Goal: Book appointment/travel/reservation

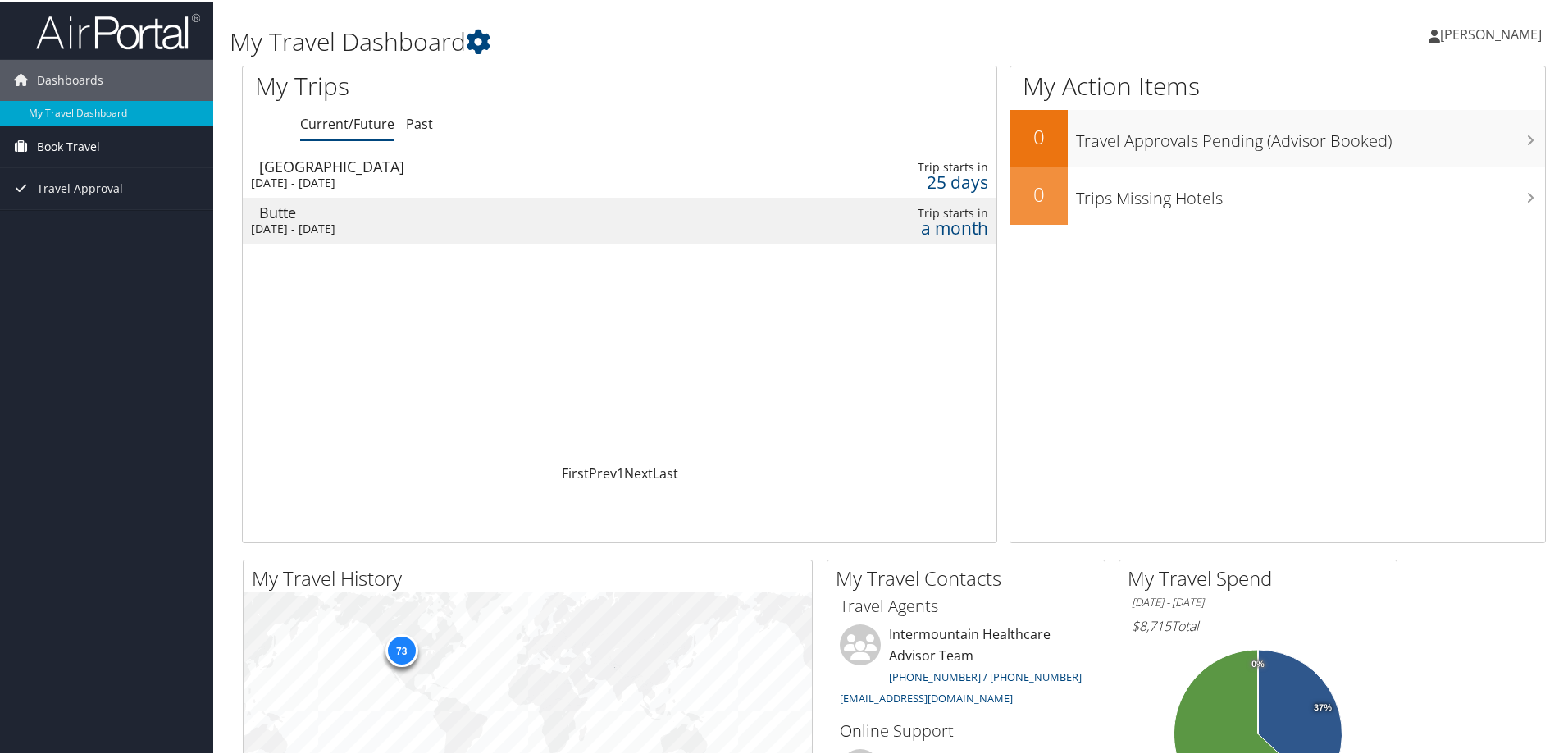
click at [85, 144] on span "Book Travel" at bounding box center [68, 145] width 63 height 41
click at [101, 177] on link "Approval Request (Beta)" at bounding box center [107, 178] width 213 height 25
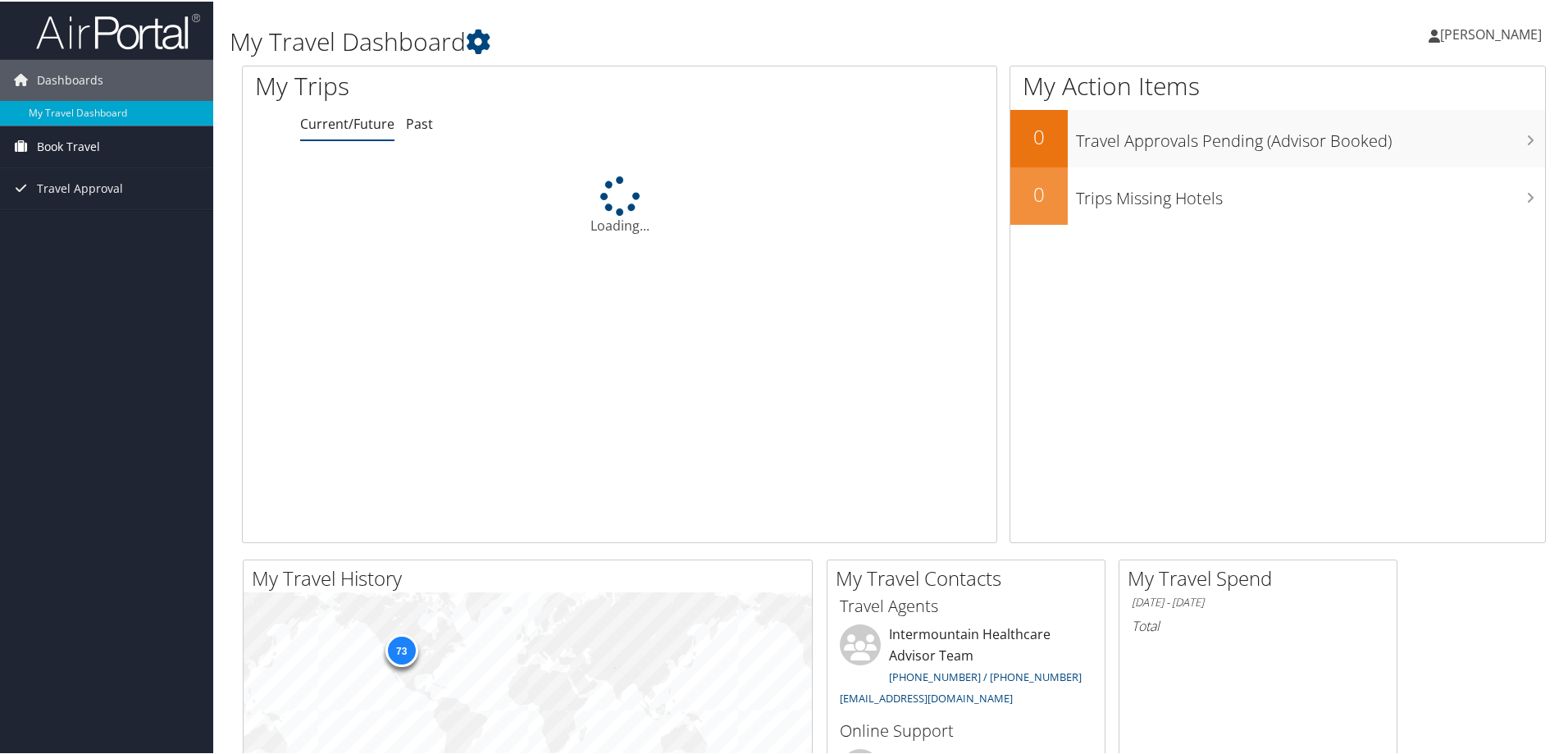
click at [61, 142] on span "Book Travel" at bounding box center [68, 145] width 63 height 41
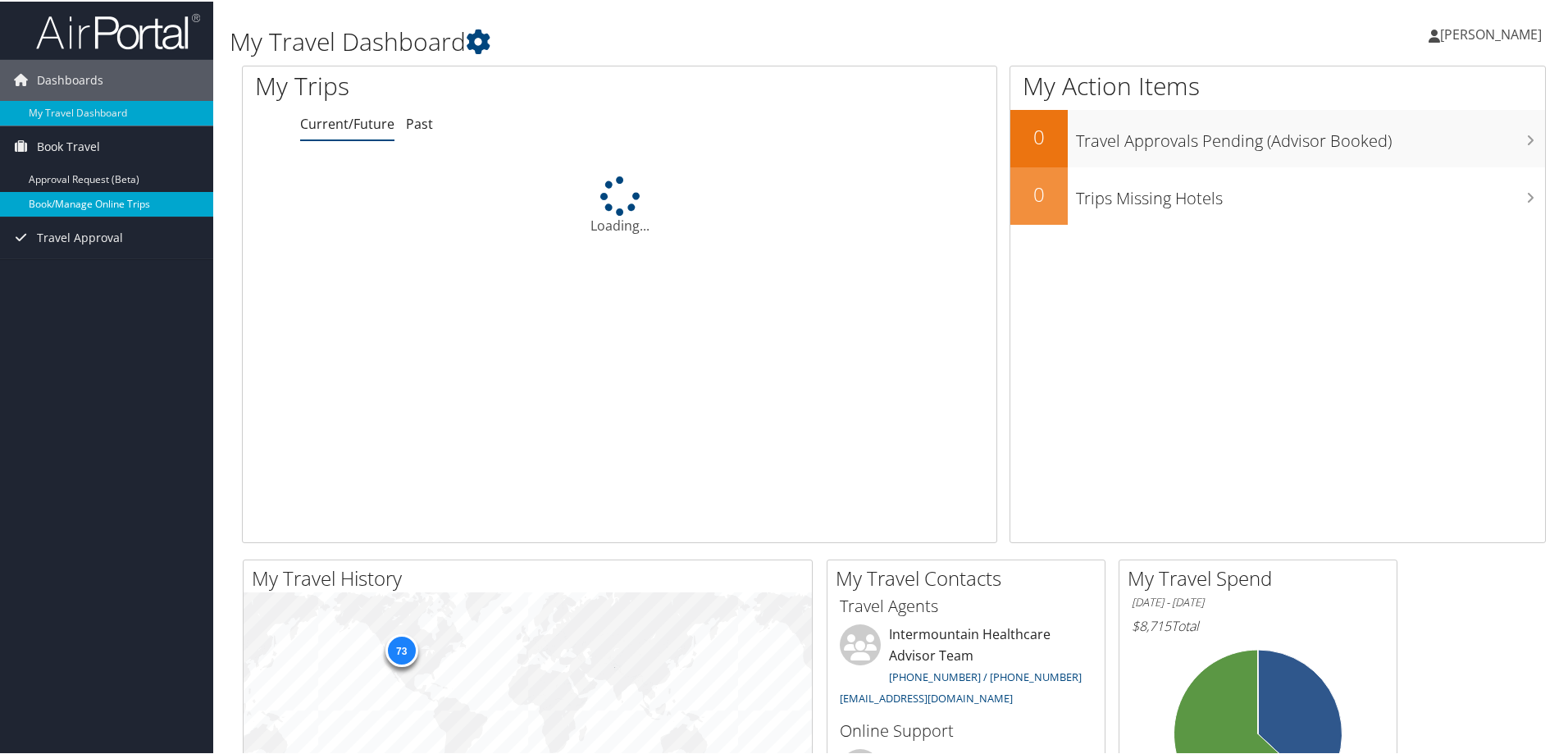
click at [86, 208] on link "Book/Manage Online Trips" at bounding box center [107, 203] width 213 height 25
